Goal: Submit feedback/report problem

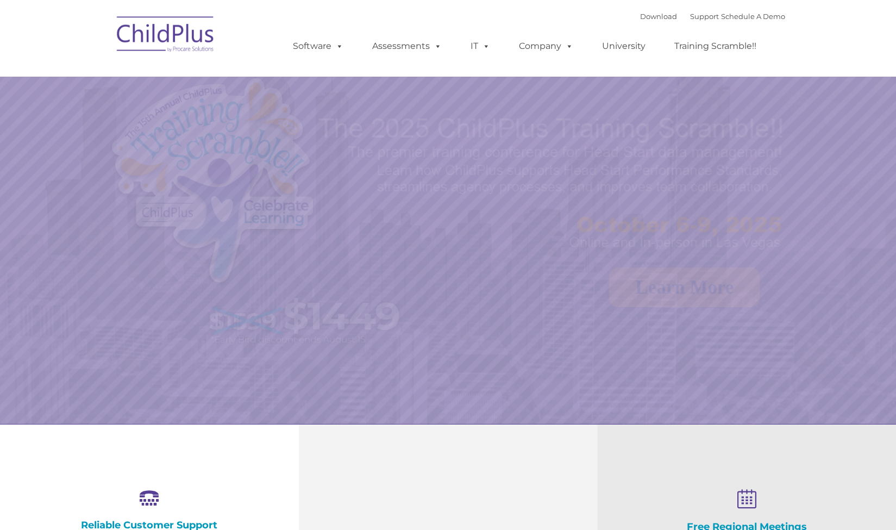
select select "MEDIUM"
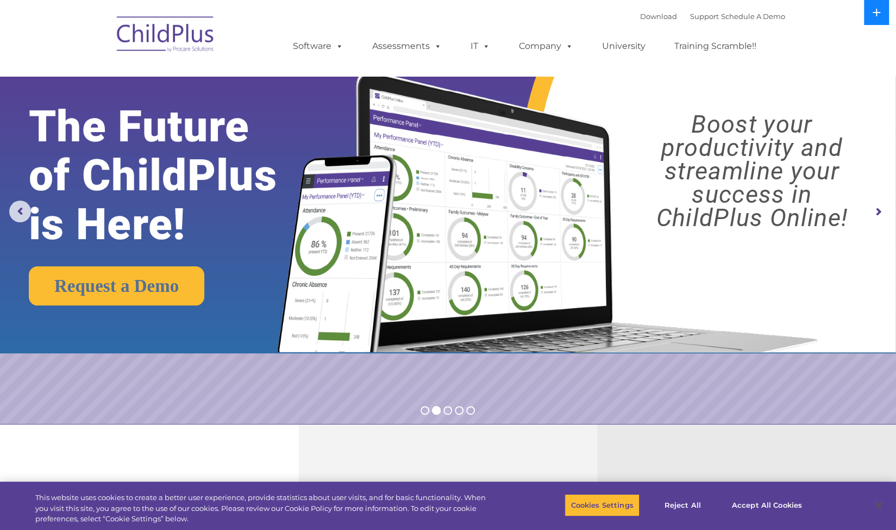
click at [878, 10] on icon at bounding box center [876, 12] width 9 height 9
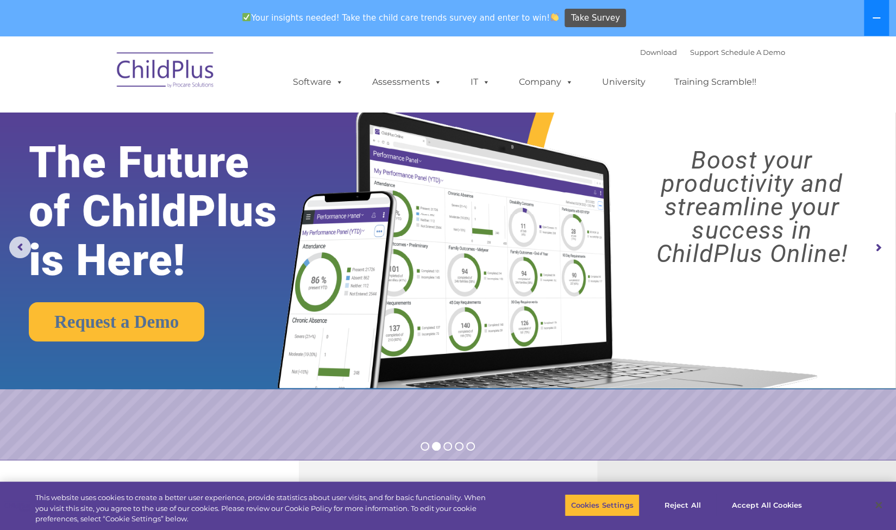
click at [878, 10] on button at bounding box center [876, 18] width 25 height 36
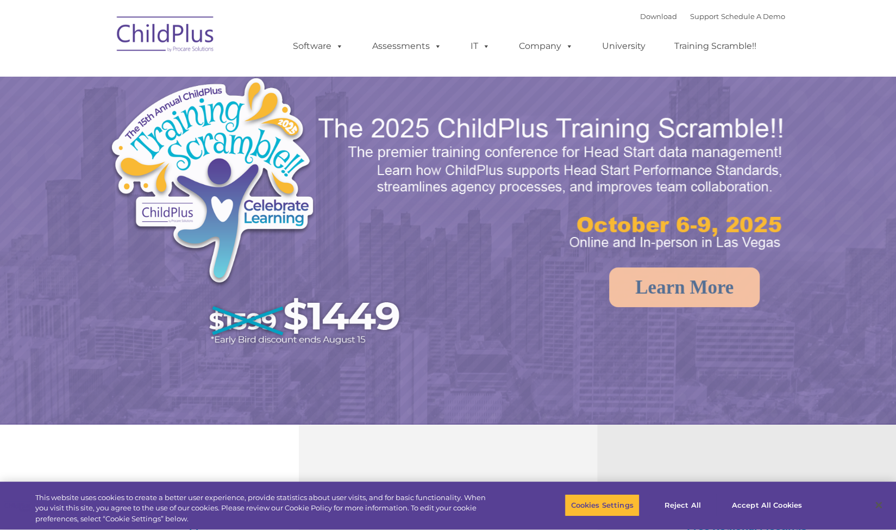
select select "MEDIUM"
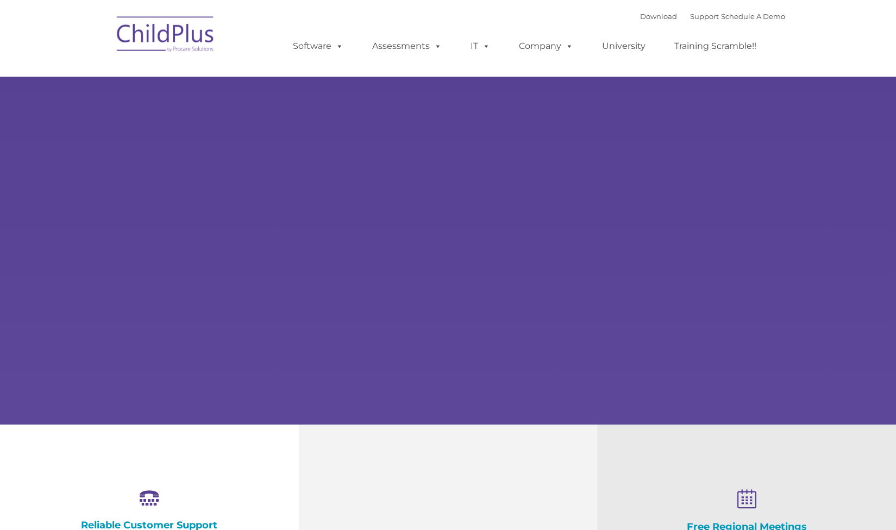
select select "MEDIUM"
